Goal: Information Seeking & Learning: Learn about a topic

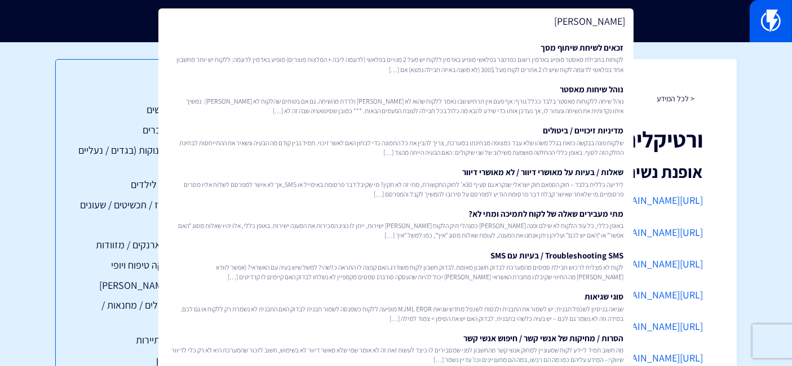
type input "ש"
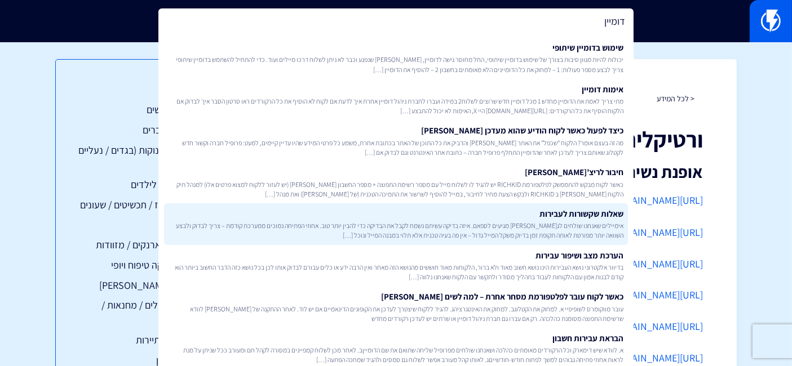
type input "דומיין"
click at [497, 234] on span "אימיילים שאנחנו שולחים לג[PERSON_NAME] מגיעים לספאם. איזה בדיקה עשיתם נשמח לקבל…" at bounding box center [396, 230] width 455 height 19
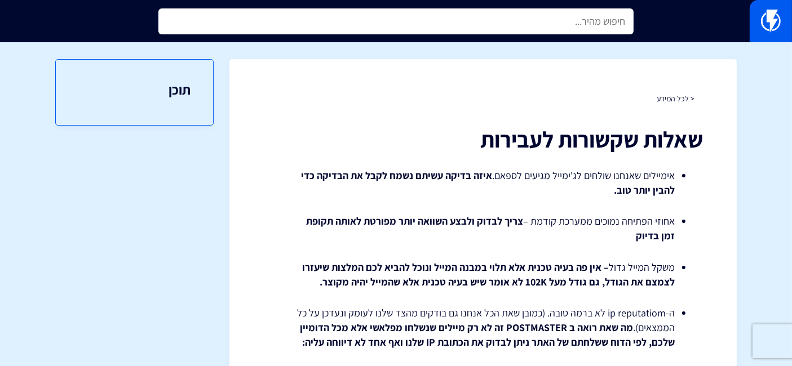
click at [523, 25] on input "text" at bounding box center [395, 21] width 475 height 26
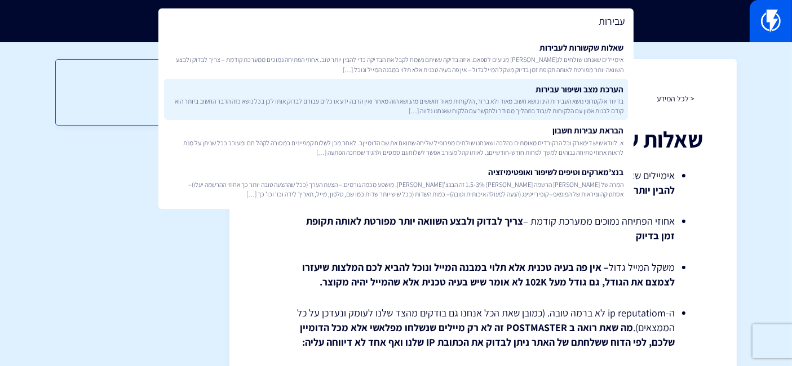
type input "עבירות"
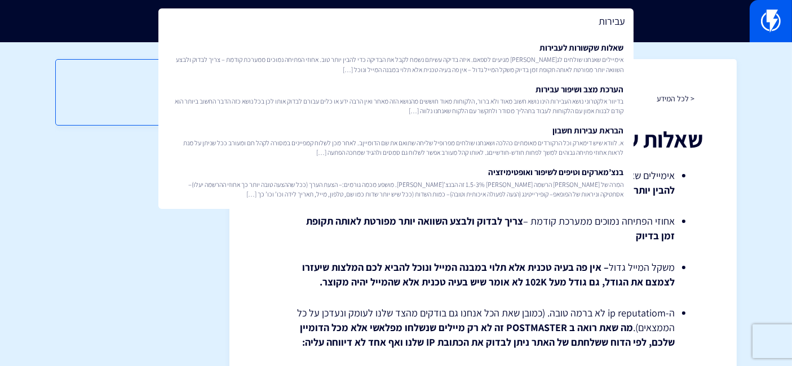
click at [586, 96] on span "בדיוור אלקטרוני נושא העבירות הינו נושא חשוב מאוד ולא ברור, הלקוחות מאוד חוששים …" at bounding box center [396, 105] width 455 height 19
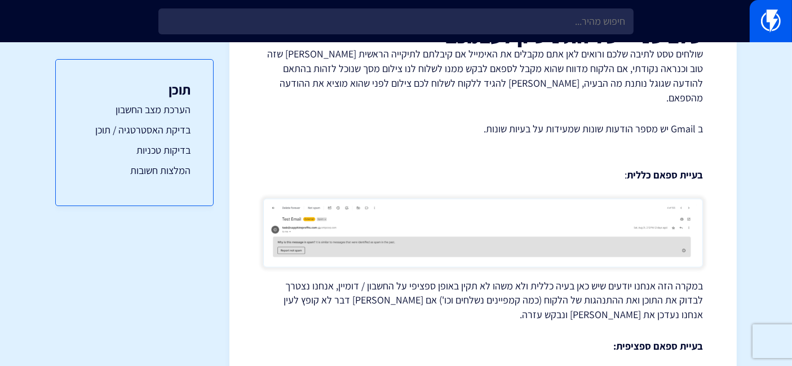
scroll to position [1004, 0]
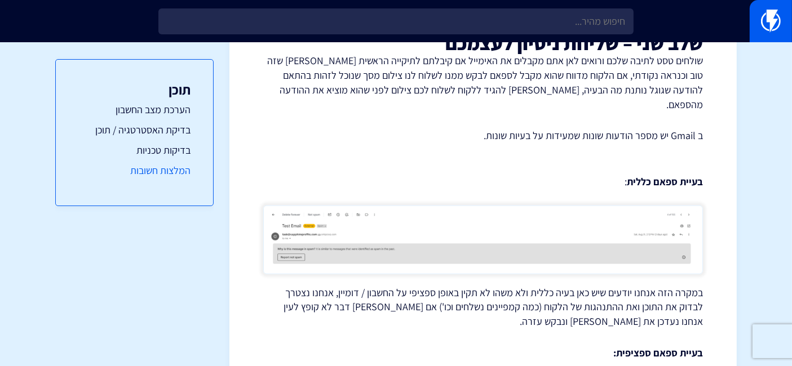
click at [162, 170] on link "המלצות חשובות" at bounding box center [134, 170] width 112 height 15
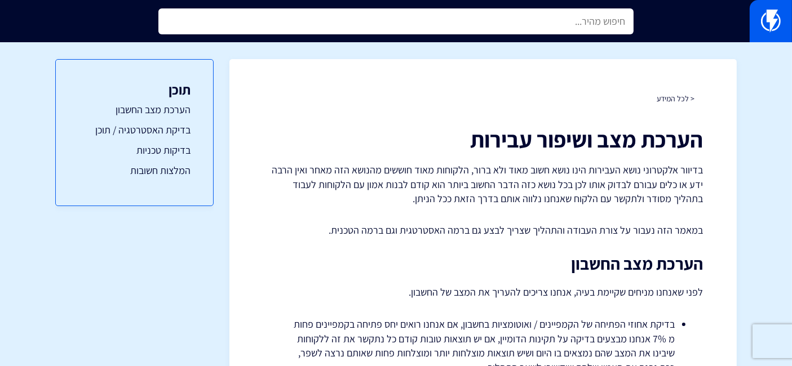
click at [559, 11] on input "text" at bounding box center [395, 21] width 475 height 26
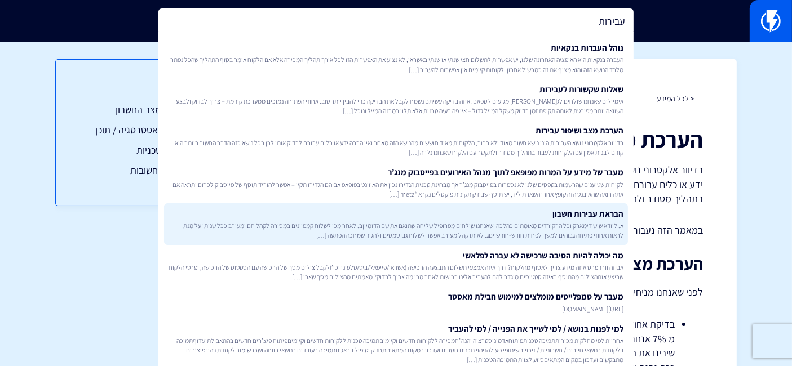
type input "עבירות"
click at [537, 222] on span "א. לוודא שיש דימארק וכל הרקורדים מאומתים כהלכה ושאנחנו שולחים מפרופיל שליחה שתו…" at bounding box center [396, 230] width 455 height 19
